Goal: Task Accomplishment & Management: Manage account settings

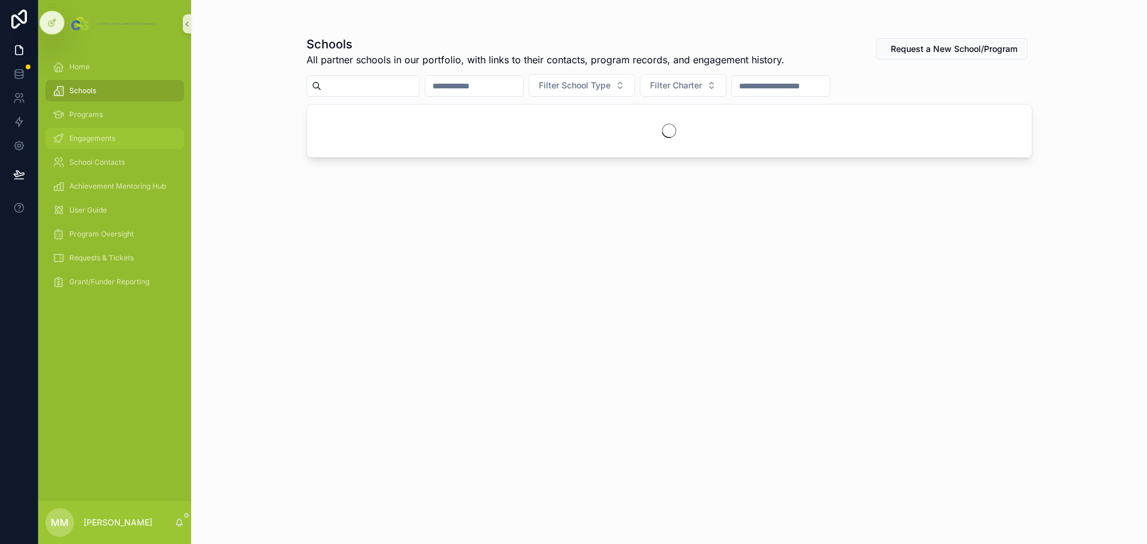
click at [90, 141] on span "Engagements" at bounding box center [92, 139] width 46 height 10
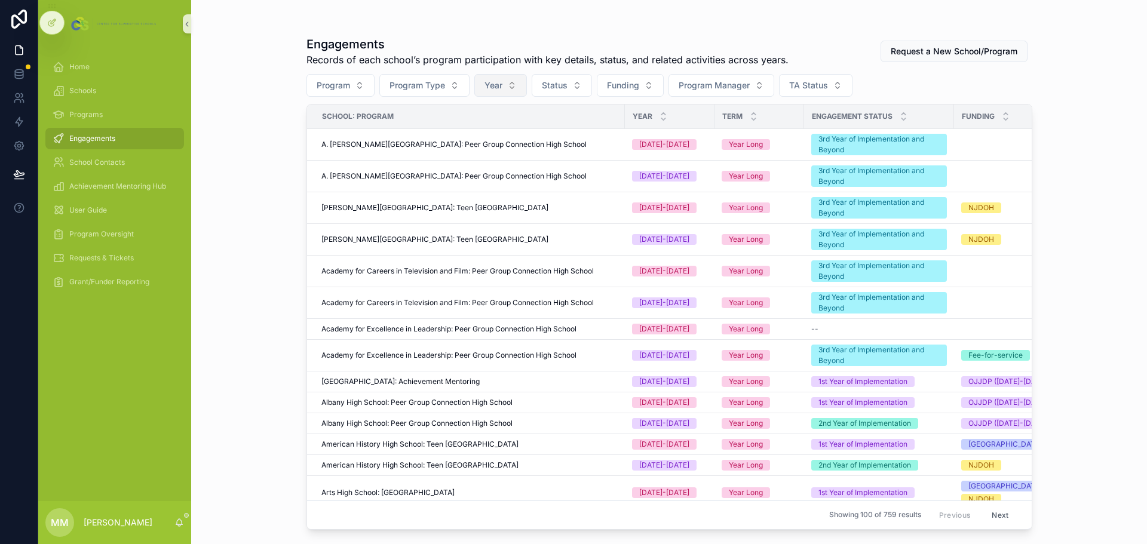
click at [510, 91] on button "Year" at bounding box center [500, 85] width 53 height 23
drag, startPoint x: 490, startPoint y: 154, endPoint x: 555, endPoint y: 109, distance: 78.9
click at [490, 154] on div "[DATE]-[DATE]" at bounding box center [501, 152] width 143 height 19
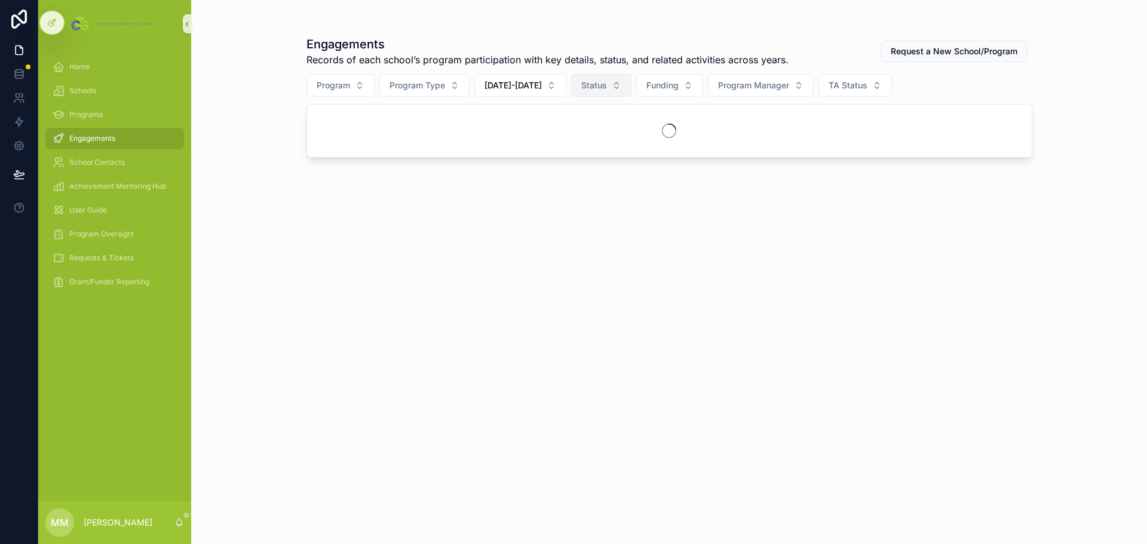
click at [601, 85] on button "Status" at bounding box center [601, 85] width 60 height 23
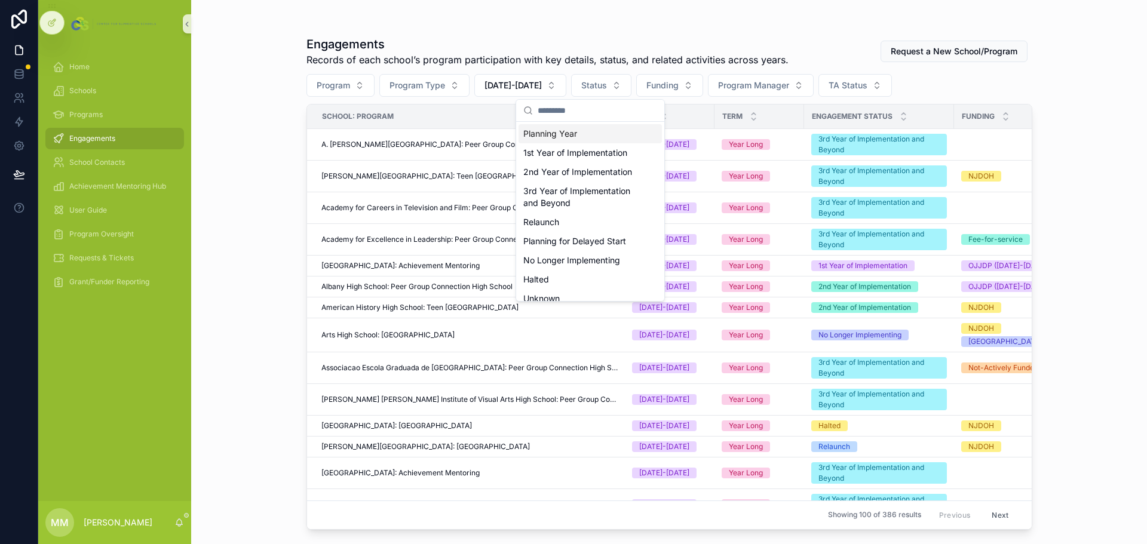
click at [621, 56] on span "Records of each school’s program participation with key details, status, and re…" at bounding box center [548, 60] width 482 height 14
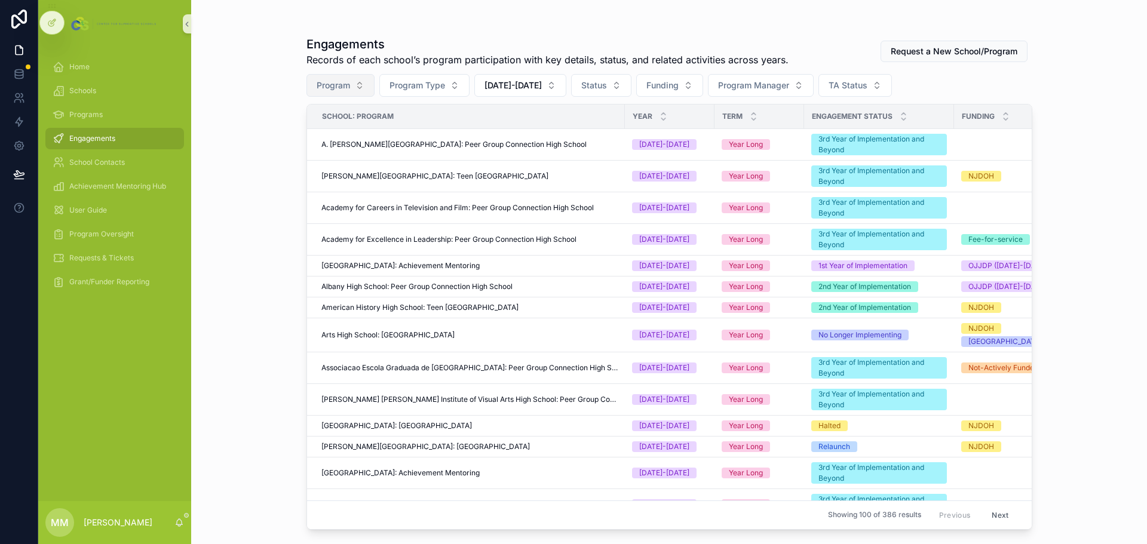
click at [361, 86] on button "Program" at bounding box center [341, 85] width 68 height 23
click at [703, 51] on h1 "Engagements" at bounding box center [548, 44] width 482 height 17
click at [91, 94] on span "Schools" at bounding box center [82, 91] width 27 height 10
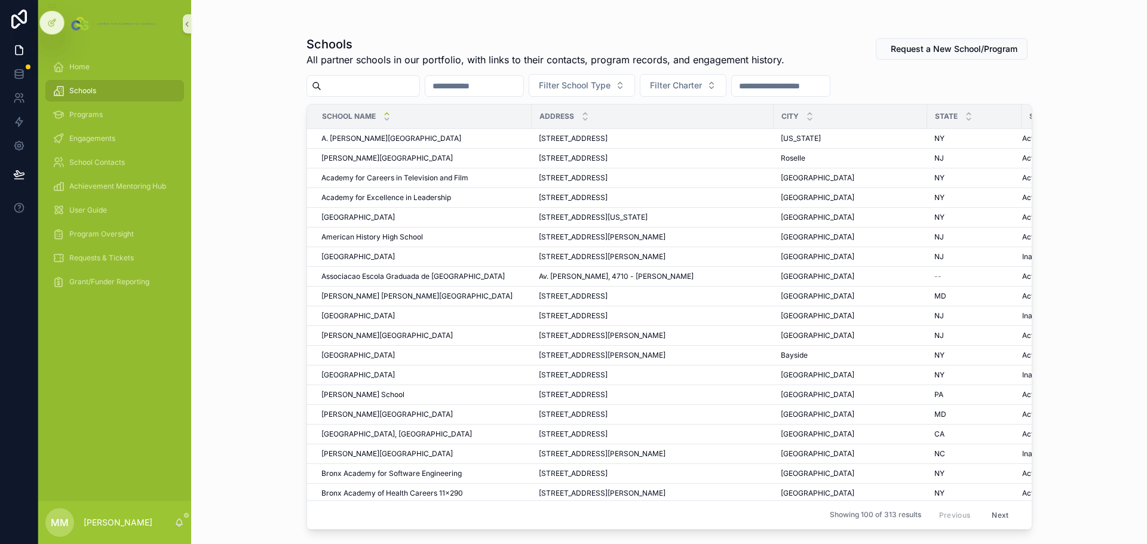
click at [523, 88] on input "scrollable content" at bounding box center [474, 86] width 98 height 17
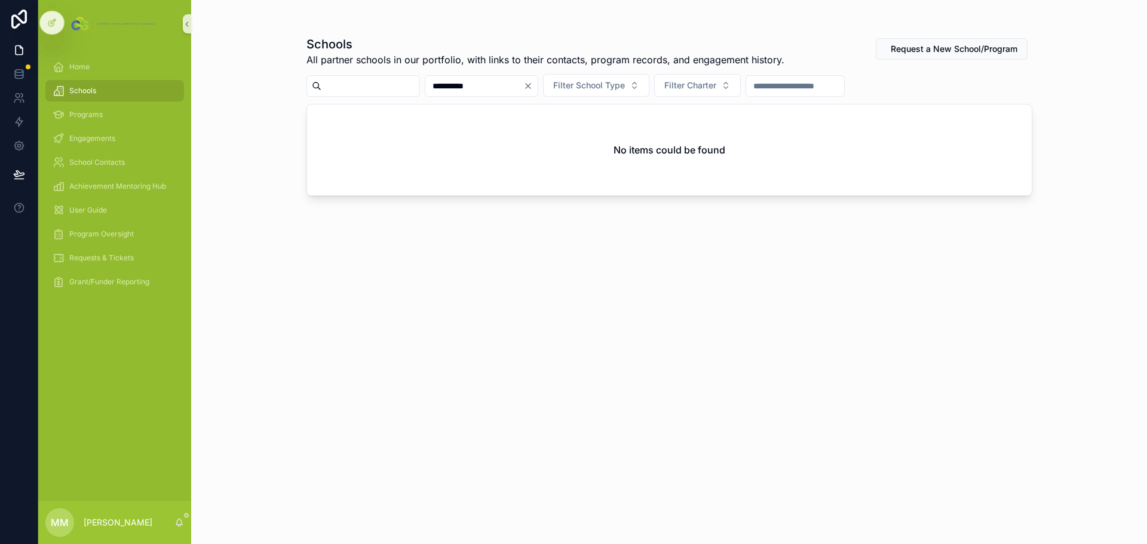
drag, startPoint x: 556, startPoint y: 84, endPoint x: 451, endPoint y: 84, distance: 104.6
click at [451, 84] on div "**********" at bounding box center [670, 85] width 726 height 23
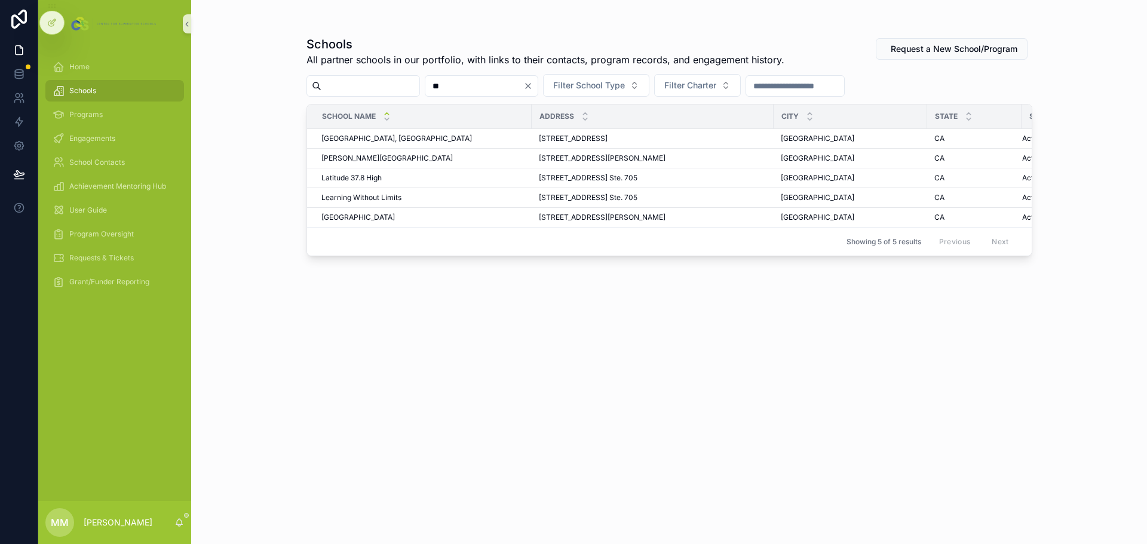
type input "**"
click at [84, 139] on span "Engagements" at bounding box center [92, 139] width 46 height 10
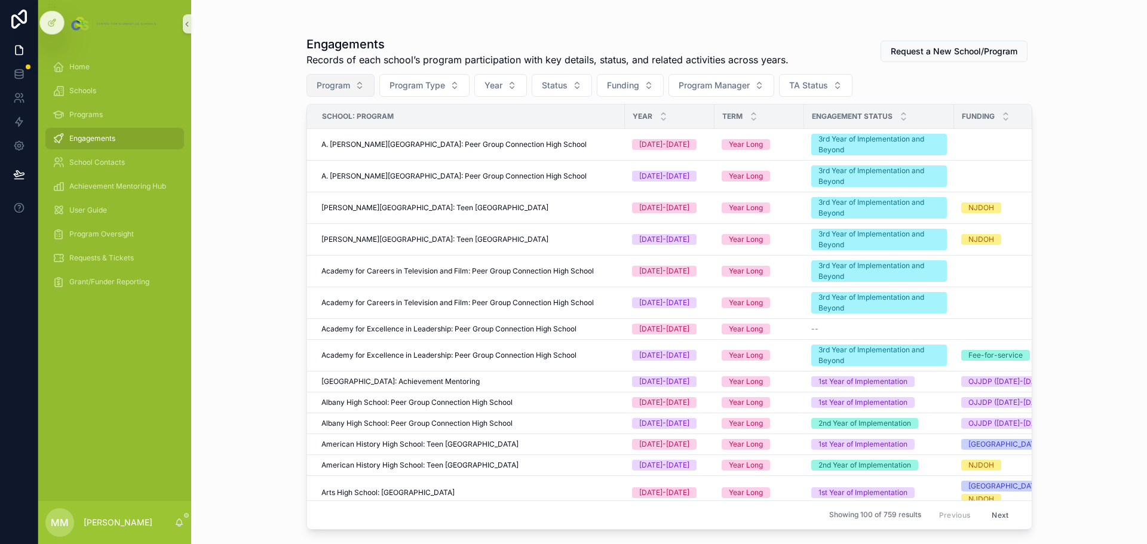
click at [360, 83] on button "Program" at bounding box center [341, 85] width 68 height 23
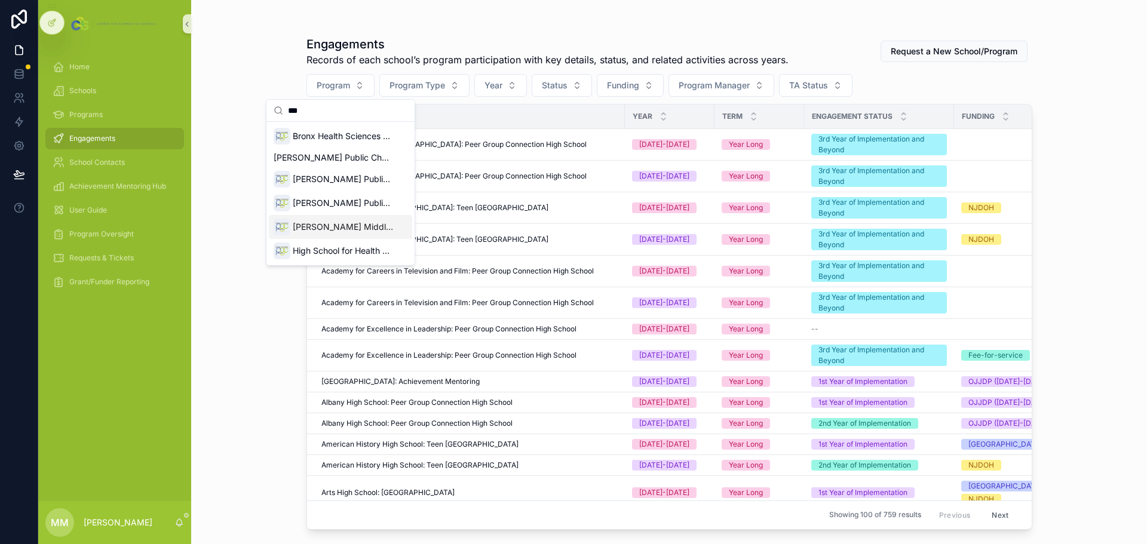
type input "***"
click at [344, 229] on span "[PERSON_NAME] Middle School: Peer Group Connection Middle School" at bounding box center [343, 227] width 100 height 12
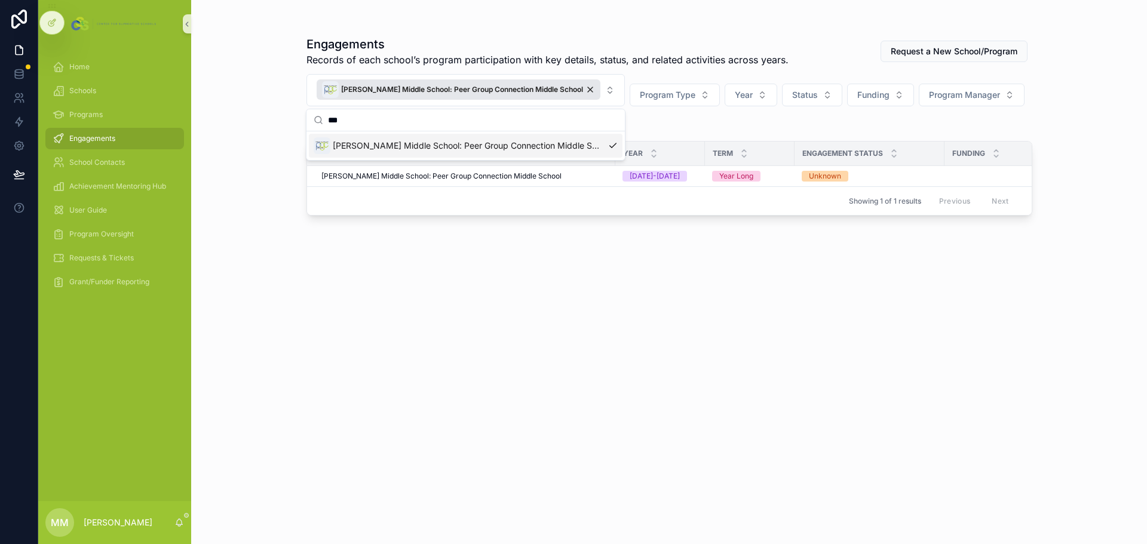
click at [738, 320] on div "Engagements Records of each school’s program participation with key details, st…" at bounding box center [670, 279] width 726 height 501
click at [835, 176] on div "Unknown" at bounding box center [825, 176] width 32 height 11
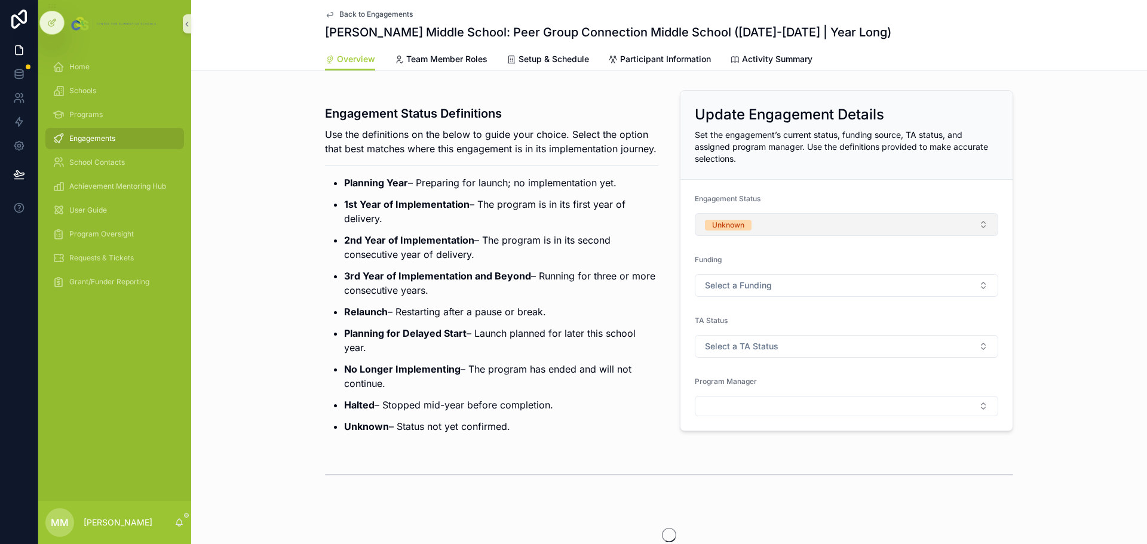
click at [724, 224] on div "Unknown" at bounding box center [728, 225] width 32 height 11
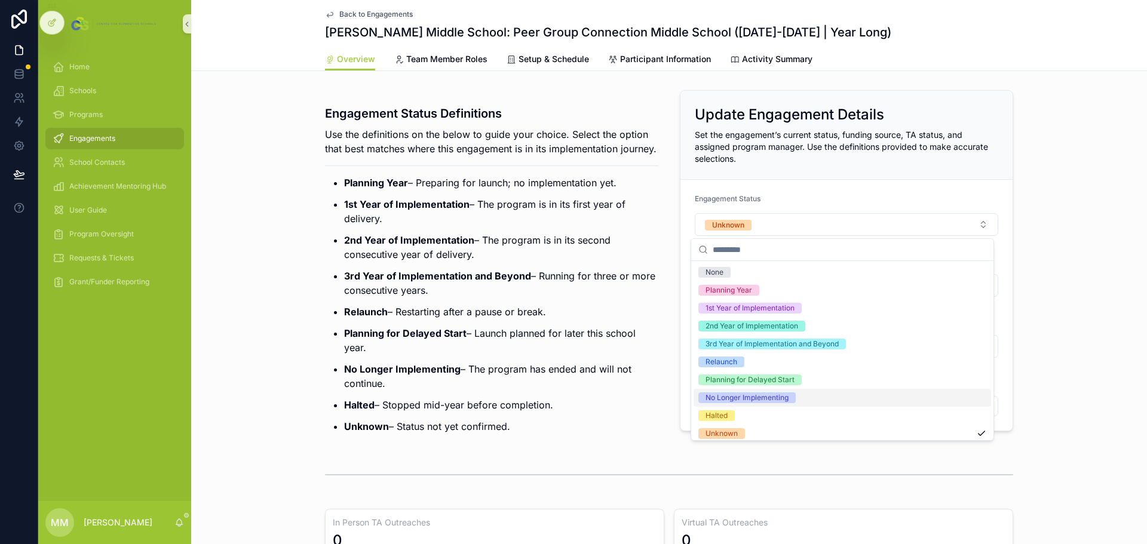
click at [756, 394] on div "No Longer Implementing" at bounding box center [747, 398] width 83 height 11
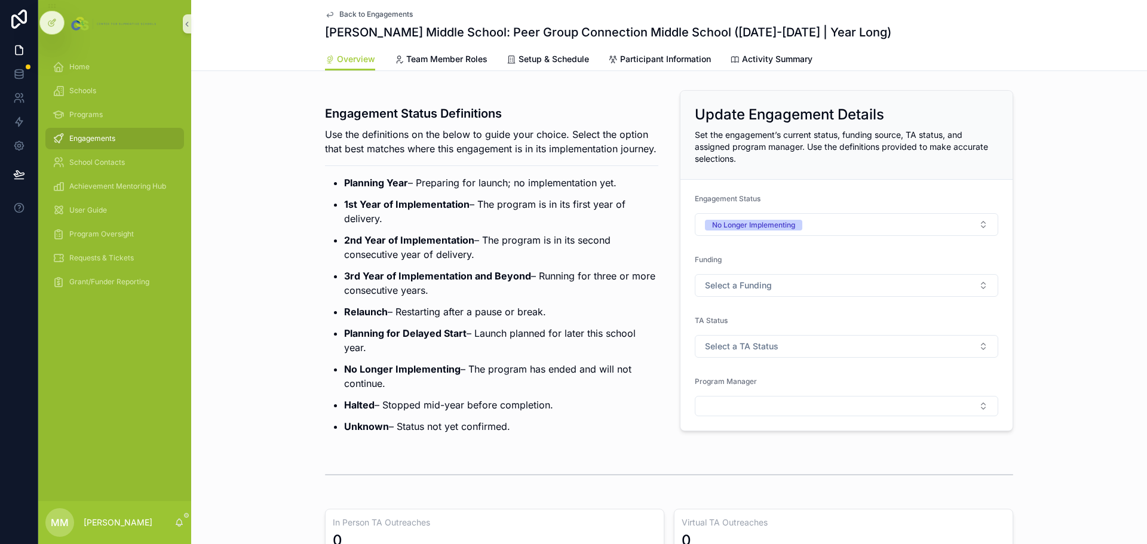
click at [334, 5] on div "Back to Engagements [PERSON_NAME] Middle School: Peer Group Connection Middle S…" at bounding box center [669, 24] width 688 height 48
click at [339, 11] on span "Back to Engagements" at bounding box center [375, 15] width 73 height 10
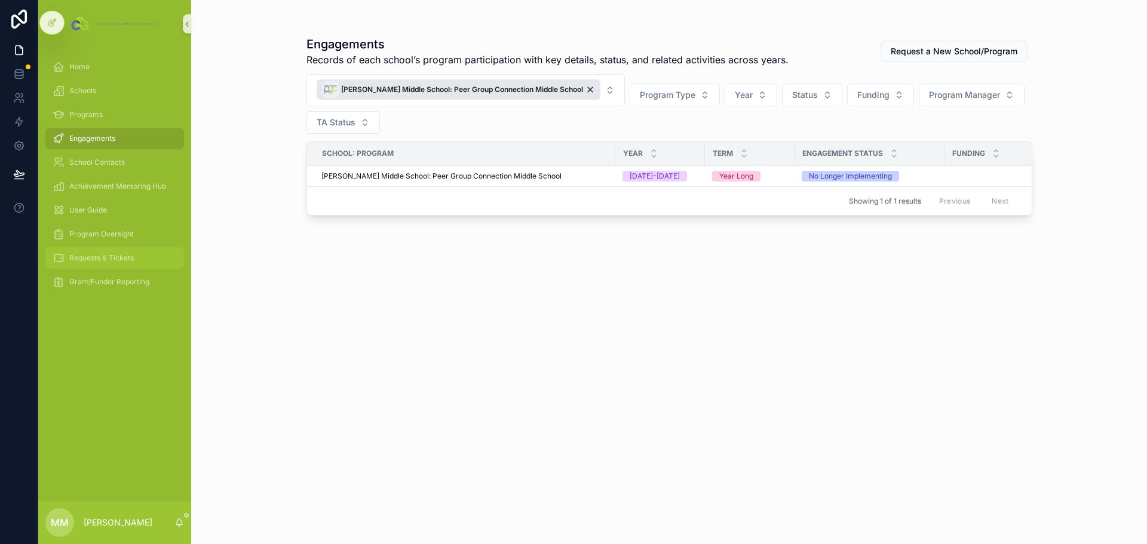
click at [106, 260] on span "Requests & Tickets" at bounding box center [101, 258] width 65 height 10
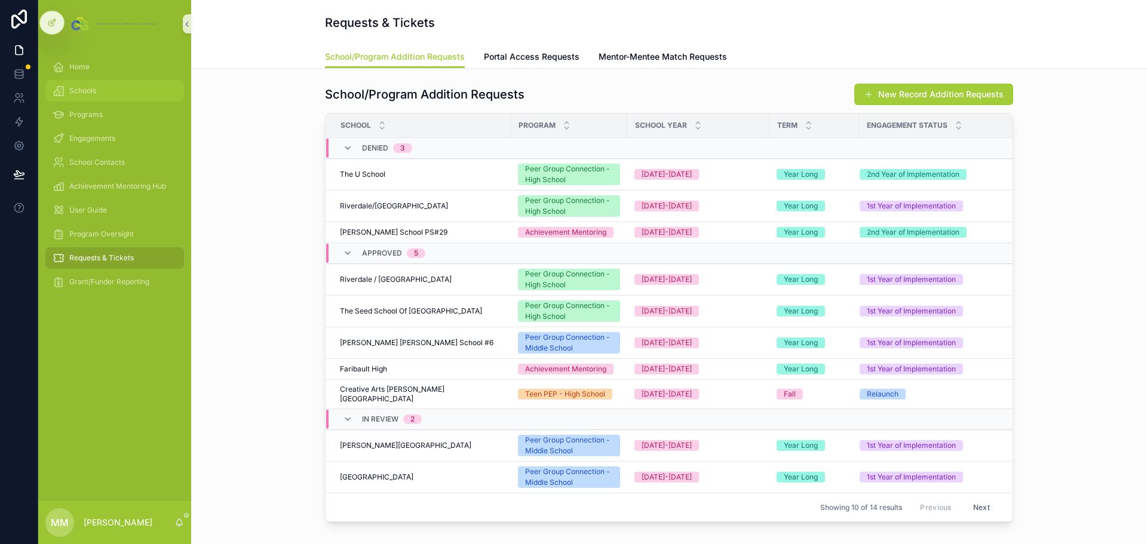
click at [80, 86] on span "Schools" at bounding box center [82, 91] width 27 height 10
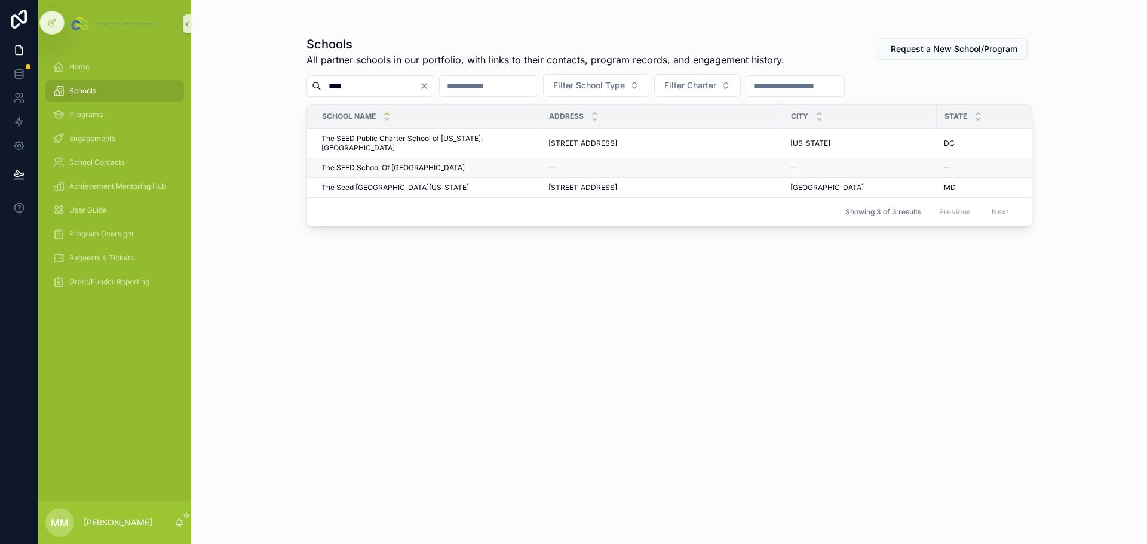
type input "****"
click at [404, 163] on span "The SEED School Of [GEOGRAPHIC_DATA]" at bounding box center [392, 168] width 143 height 10
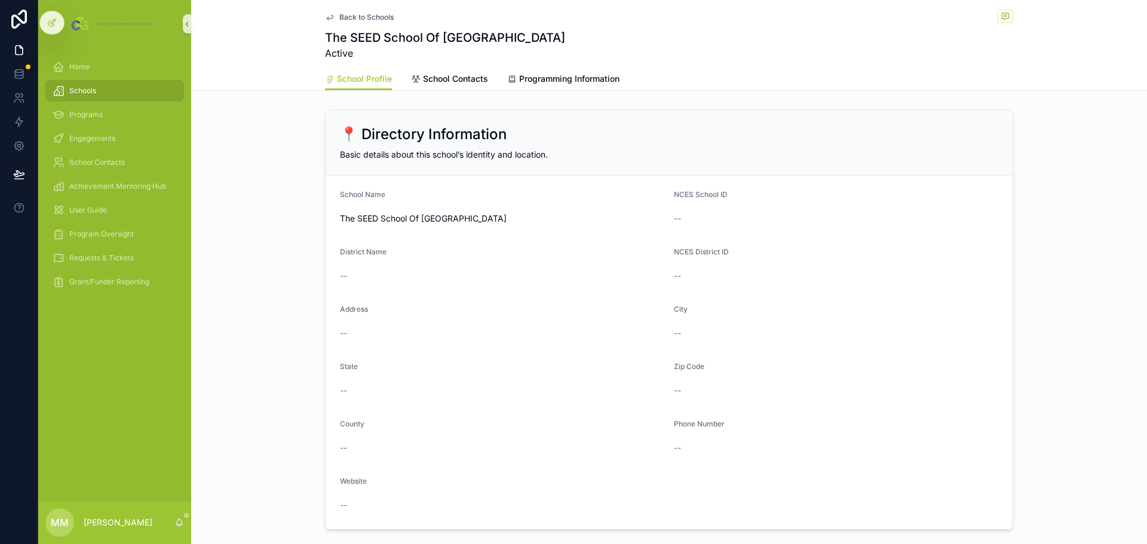
click at [329, 16] on icon "scrollable content" at bounding box center [330, 17] width 6 height 5
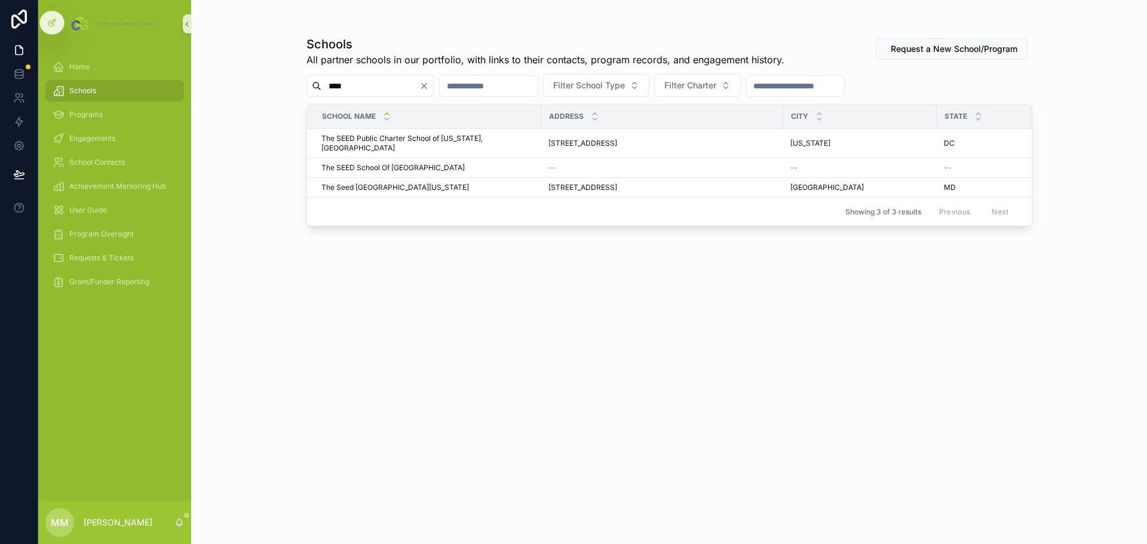
click at [427, 87] on icon "Clear" at bounding box center [424, 86] width 5 height 5
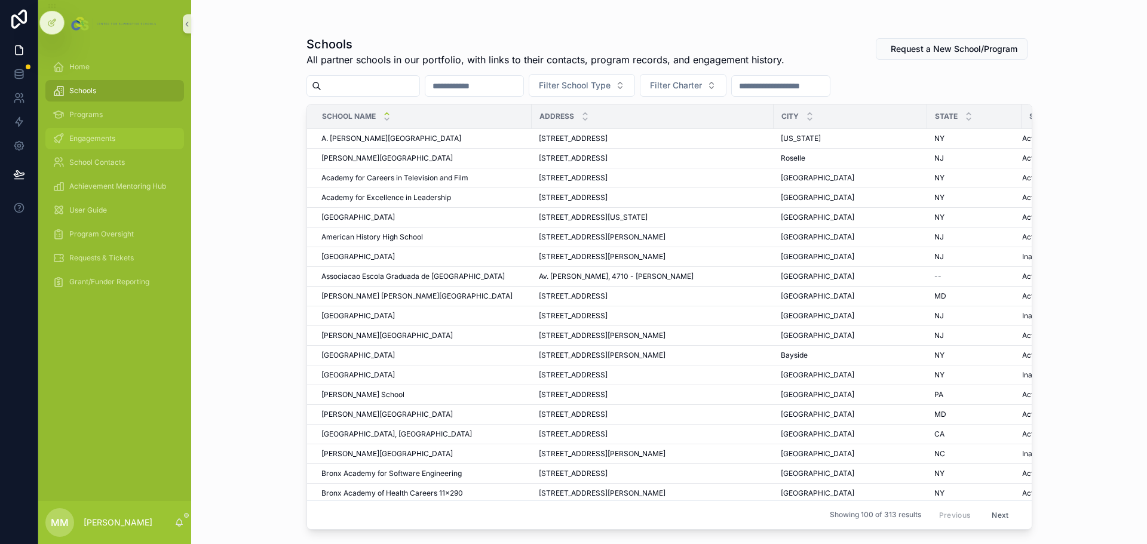
click at [97, 133] on div "Engagements" at bounding box center [115, 138] width 124 height 19
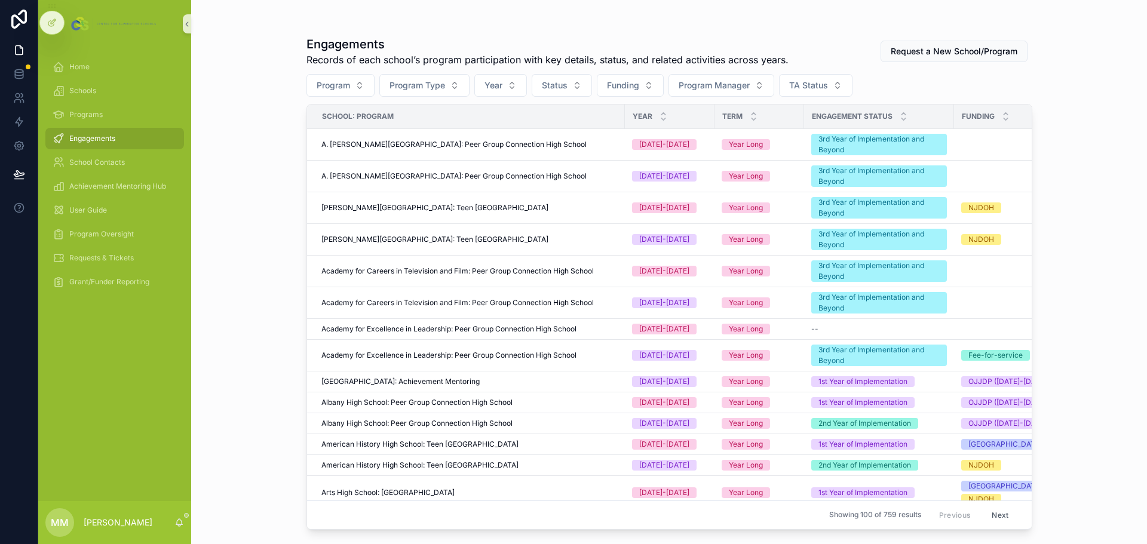
click at [349, 87] on span "Program" at bounding box center [333, 85] width 33 height 12
type input "*****"
click at [304, 131] on span "[GEOGRAPHIC_DATA], [GEOGRAPHIC_DATA]: Peer Group Connection High School" at bounding box center [343, 136] width 100 height 12
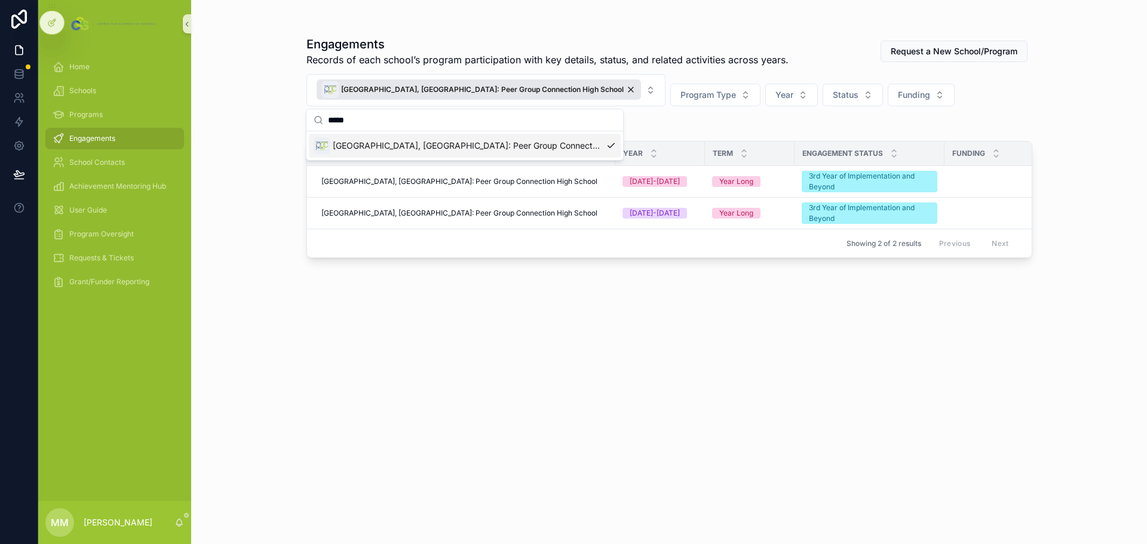
click at [281, 237] on div "Engagements Records of each school’s program participation with key details, st…" at bounding box center [669, 272] width 956 height 544
click at [549, 215] on span "[GEOGRAPHIC_DATA], [GEOGRAPHIC_DATA]: Peer Group Connection High School" at bounding box center [459, 214] width 276 height 10
